Goal: Task Accomplishment & Management: Complete application form

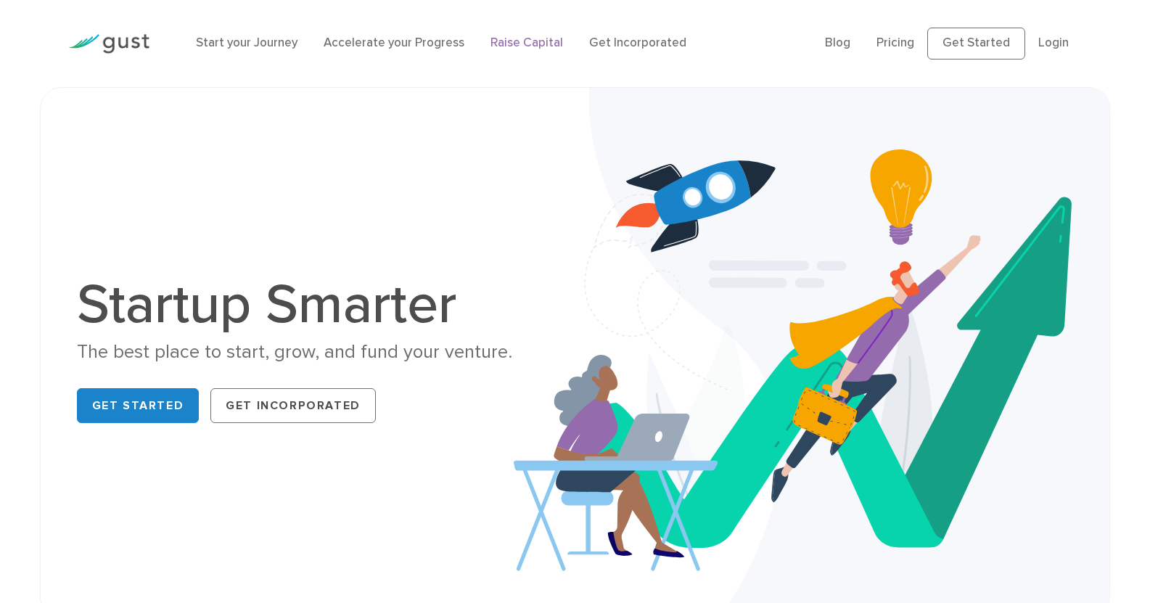
click at [531, 40] on link "Raise Capital" at bounding box center [527, 43] width 73 height 15
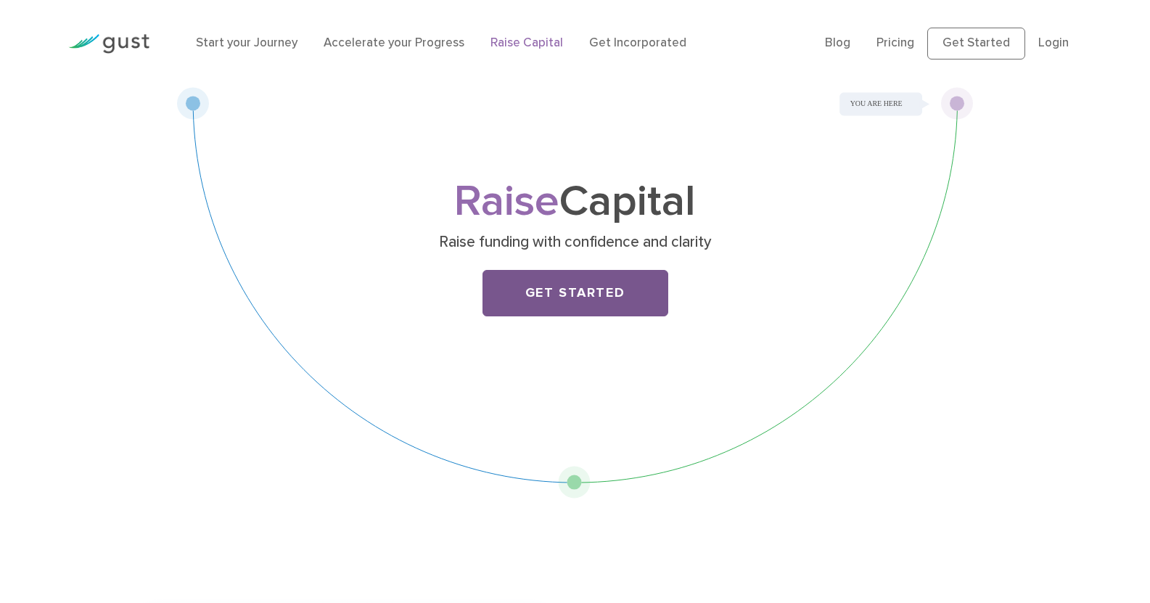
click at [604, 298] on link "Get Started" at bounding box center [576, 293] width 186 height 46
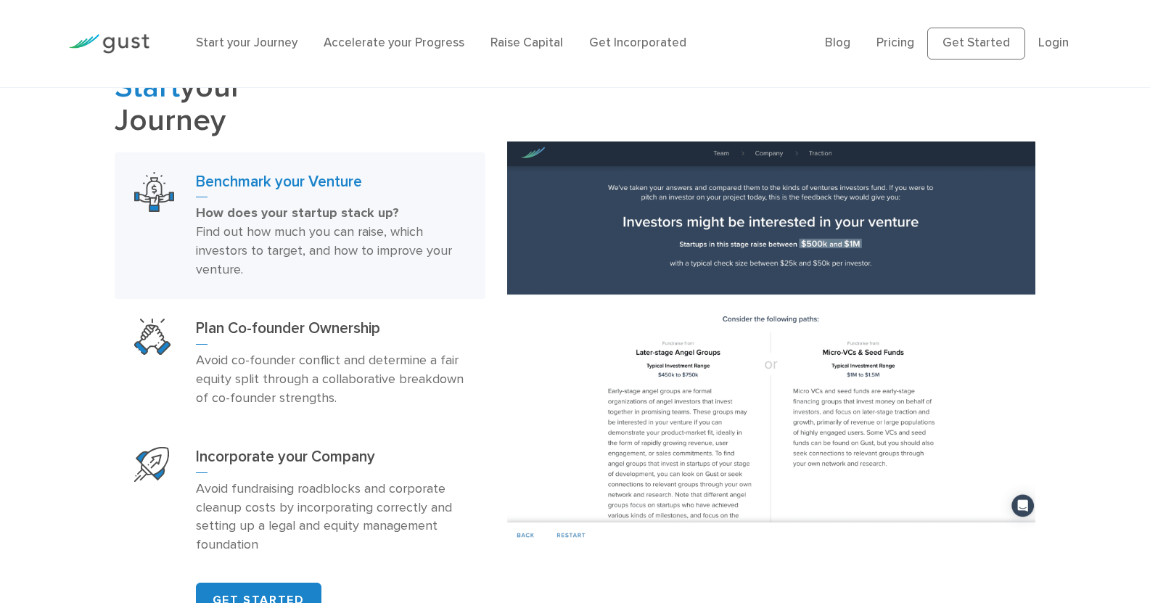
scroll to position [944, 0]
